Goal: Navigation & Orientation: Find specific page/section

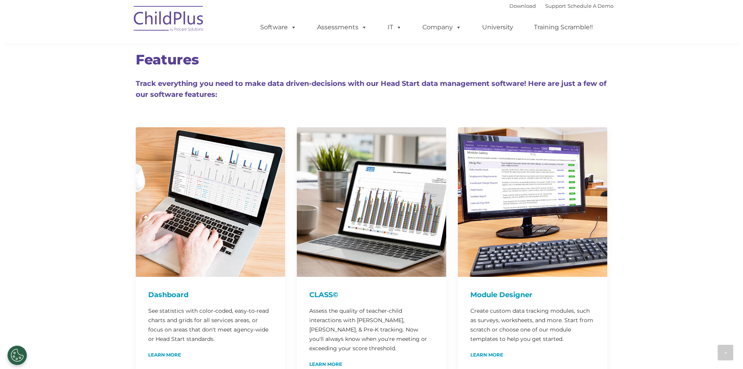
scroll to position [3580, 0]
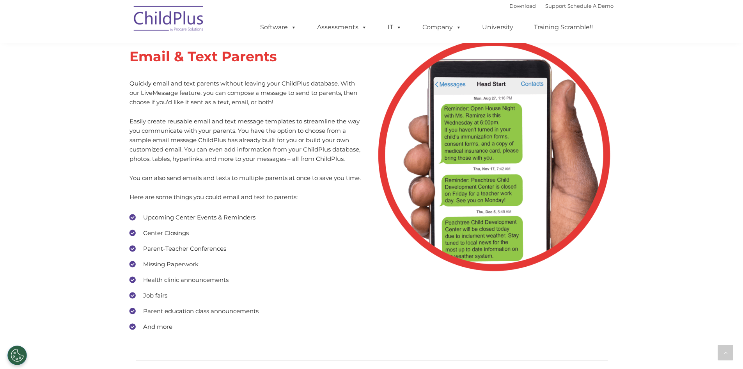
click at [170, 8] on img at bounding box center [169, 19] width 78 height 39
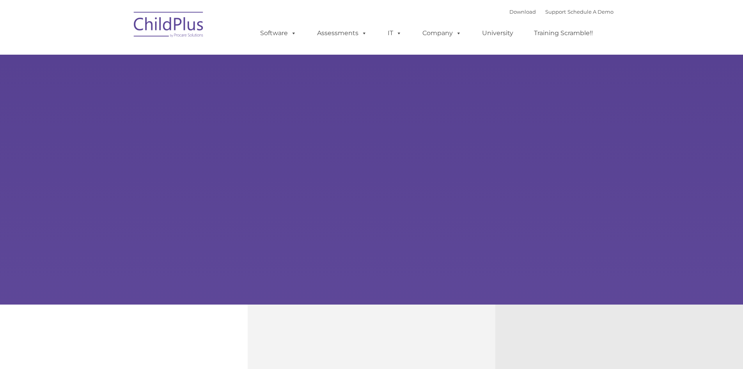
type input ""
select select "MEDIUM"
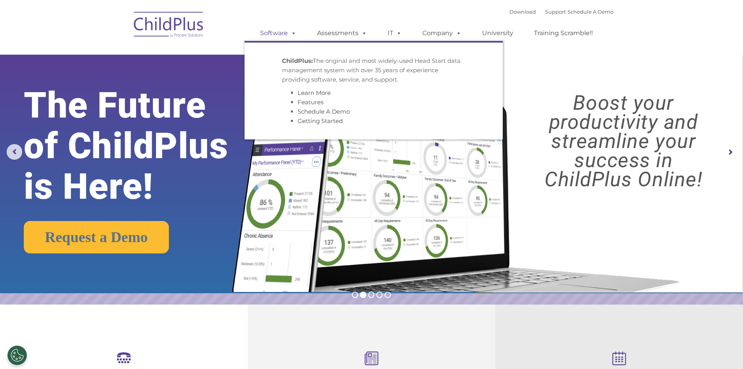
click at [276, 30] on link "Software" at bounding box center [278, 33] width 52 height 16
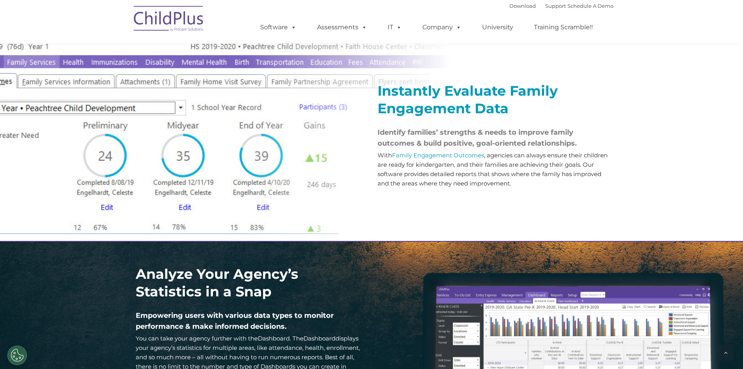
scroll to position [878, 0]
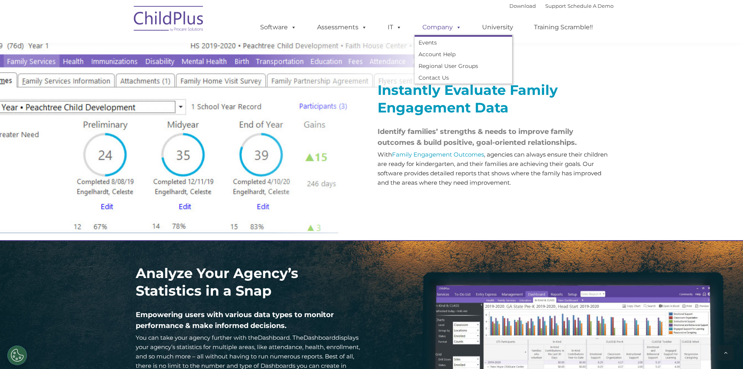
click at [446, 23] on link "Company" at bounding box center [442, 28] width 55 height 16
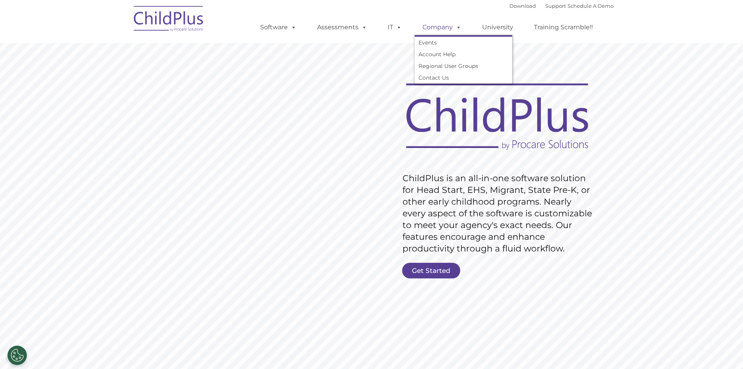
click at [445, 27] on link "Company" at bounding box center [442, 28] width 55 height 16
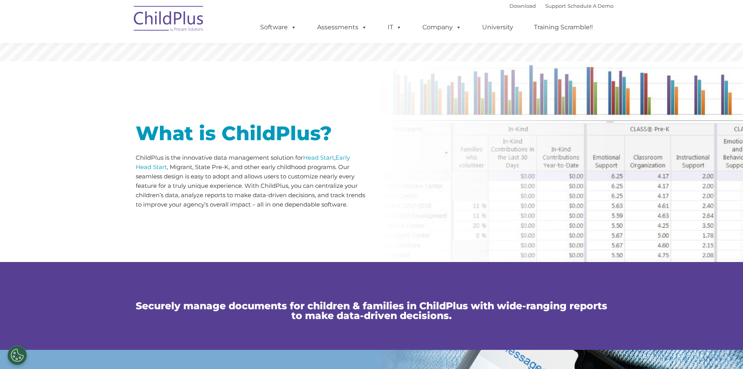
scroll to position [318, 0]
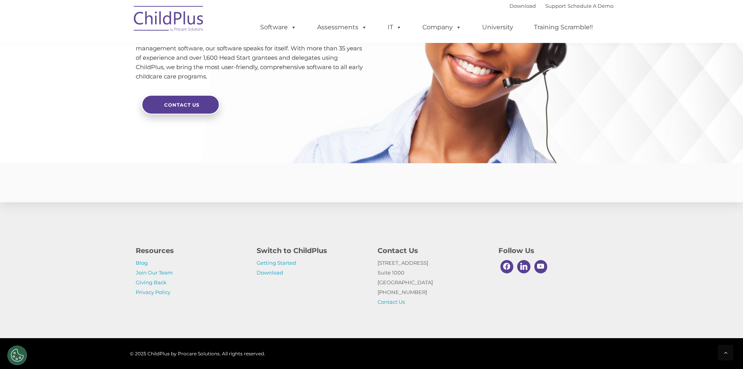
scroll to position [878, 0]
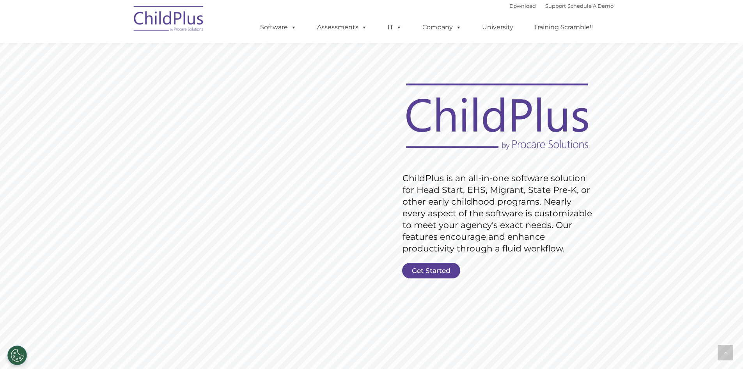
scroll to position [1829, 0]
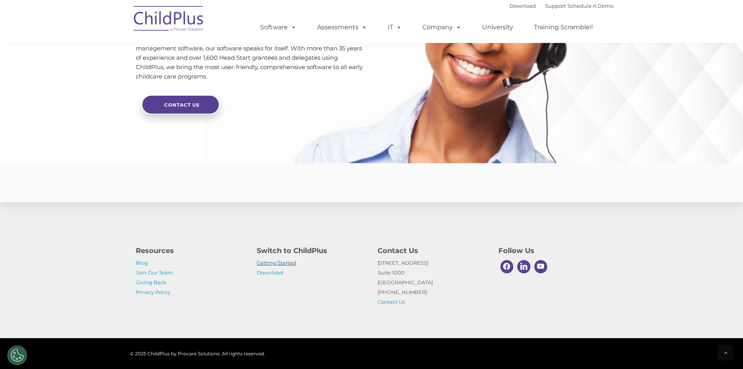
click at [292, 263] on link "Getting Started" at bounding box center [276, 262] width 39 height 6
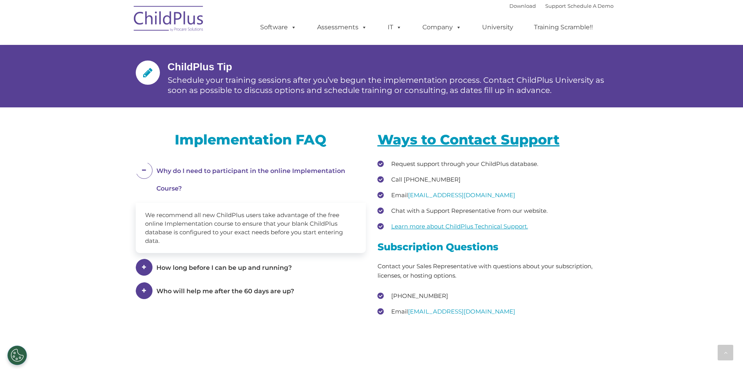
scroll to position [956, 0]
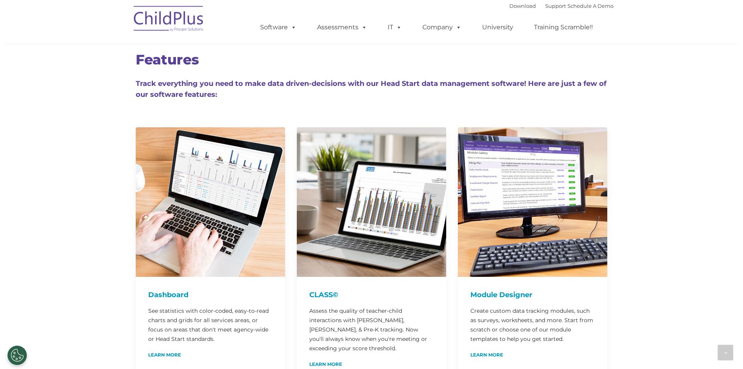
scroll to position [3546, 0]
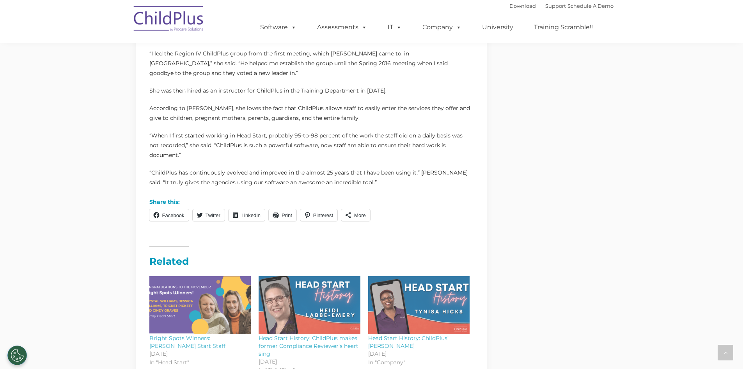
scroll to position [878, 0]
